Goal: Task Accomplishment & Management: Manage account settings

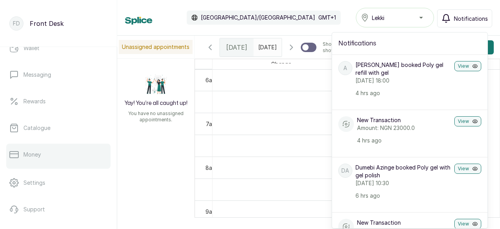
scroll to position [156, 0]
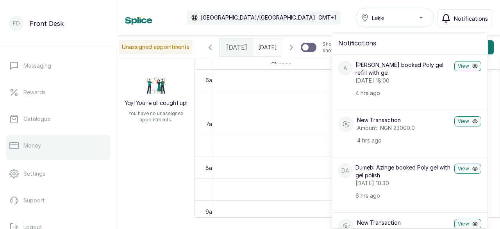
click at [59, 144] on link "Money" at bounding box center [58, 145] width 104 height 22
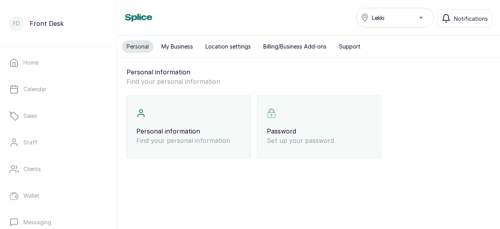
click at [214, 133] on p "Personal information" at bounding box center [188, 130] width 105 height 9
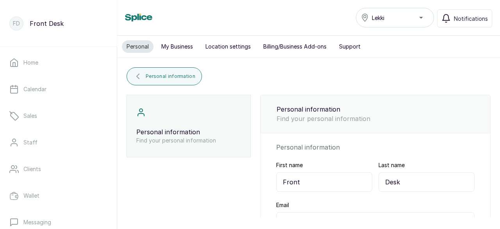
click at [299, 112] on p "Personal information" at bounding box center [376, 108] width 198 height 9
click at [179, 45] on button "My Business" at bounding box center [177, 46] width 41 height 13
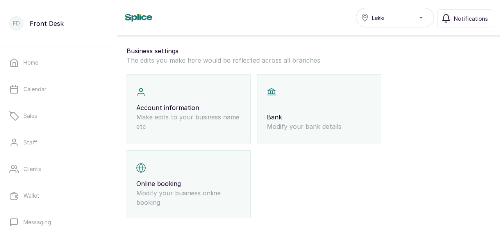
scroll to position [32, 0]
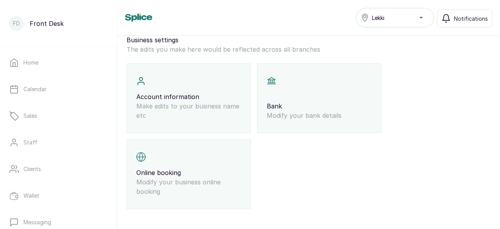
click at [308, 100] on div "Bank Modify your bank details" at bounding box center [319, 98] width 124 height 70
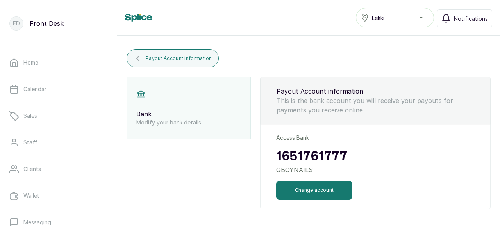
click at [194, 112] on p "Bank" at bounding box center [188, 113] width 105 height 9
click at [175, 119] on p "Modify your bank details" at bounding box center [188, 122] width 105 height 8
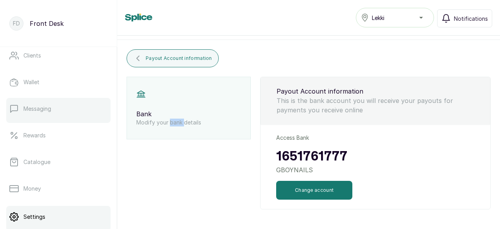
scroll to position [117, 0]
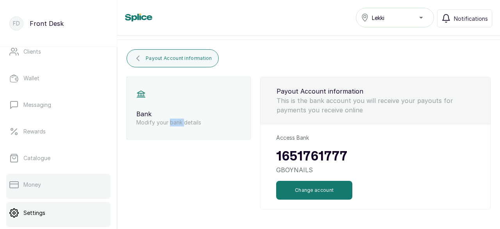
click at [57, 185] on link "Money" at bounding box center [58, 185] width 104 height 22
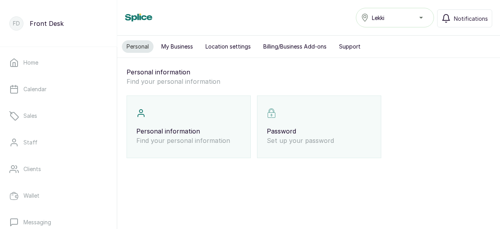
click at [179, 136] on p "Find your personal information" at bounding box center [188, 140] width 105 height 9
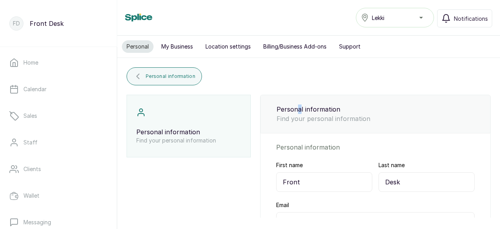
click at [299, 112] on p "Personal information" at bounding box center [376, 108] width 198 height 9
click at [159, 129] on p "Personal information" at bounding box center [188, 131] width 105 height 9
click at [181, 47] on button "My Business" at bounding box center [177, 46] width 41 height 13
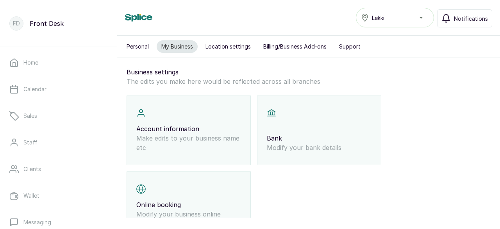
click at [188, 138] on p "Make edits to your business name etc" at bounding box center [188, 142] width 105 height 19
select select "manager"
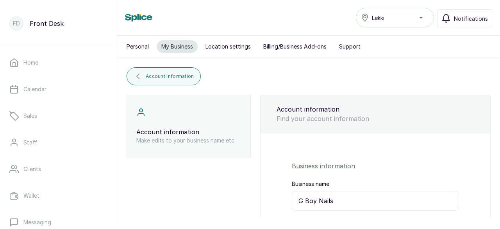
click at [139, 52] on button "Personal" at bounding box center [138, 46] width 32 height 13
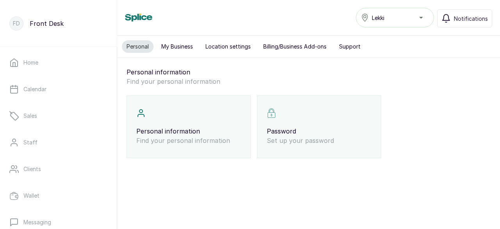
drag, startPoint x: 174, startPoint y: 43, endPoint x: 177, endPoint y: 44, distance: 4.2
click at [175, 43] on button "My Business" at bounding box center [177, 46] width 41 height 13
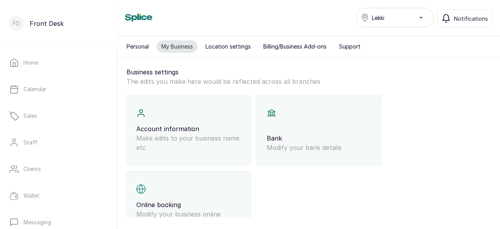
click at [308, 138] on p "Bank" at bounding box center [319, 137] width 105 height 9
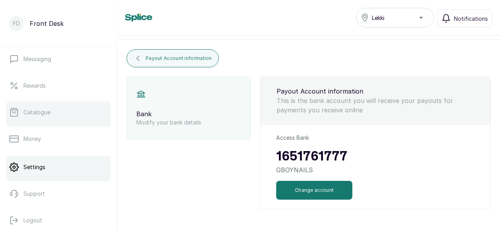
scroll to position [170, 0]
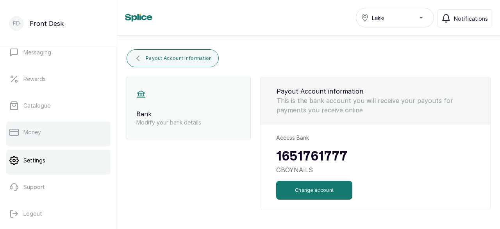
click at [48, 131] on link "Money" at bounding box center [58, 132] width 104 height 22
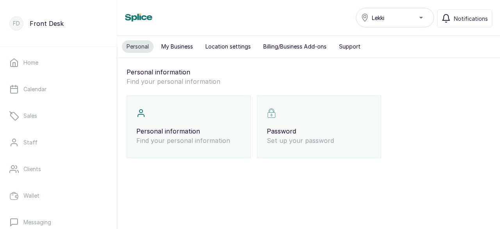
click at [177, 131] on p "Personal information" at bounding box center [188, 130] width 105 height 9
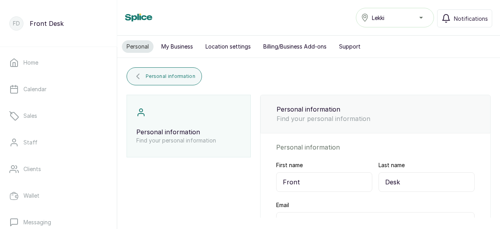
click at [178, 46] on button "My Business" at bounding box center [177, 46] width 41 height 13
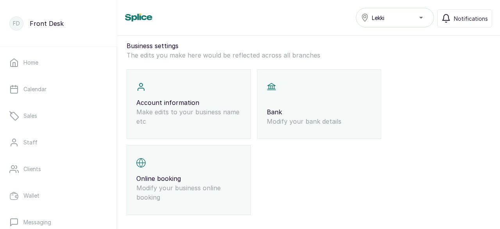
scroll to position [32, 0]
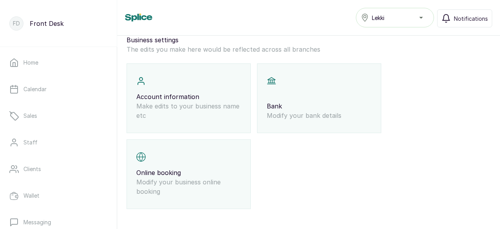
click at [146, 86] on div "Account information Make edits to your business name etc" at bounding box center [189, 98] width 124 height 70
select select "manager"
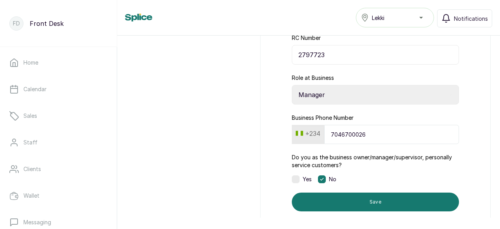
scroll to position [197, 0]
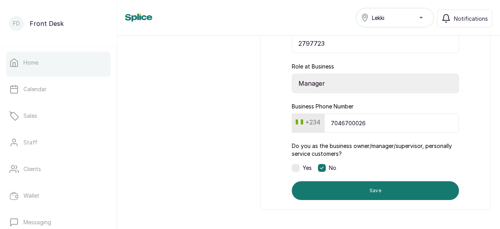
click at [42, 63] on link "Home" at bounding box center [58, 63] width 104 height 22
